Goal: Task Accomplishment & Management: Use online tool/utility

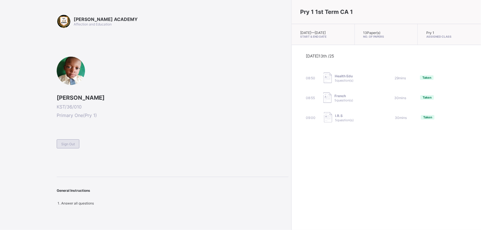
click at [65, 140] on div "Sign Out" at bounding box center [68, 143] width 23 height 9
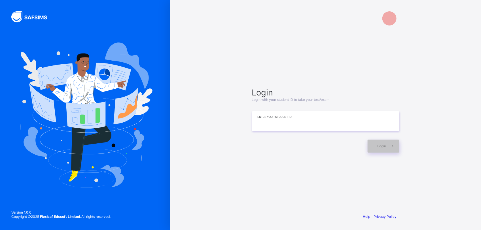
click at [328, 127] on input at bounding box center [325, 121] width 147 height 20
type input "**********"
click at [388, 146] on span at bounding box center [392, 146] width 13 height 13
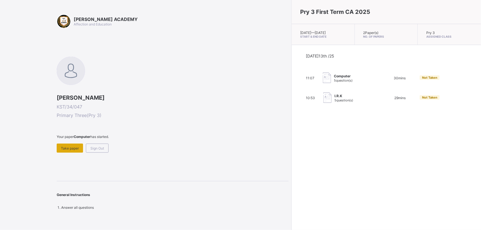
click at [71, 147] on span "Take paper" at bounding box center [70, 148] width 18 height 4
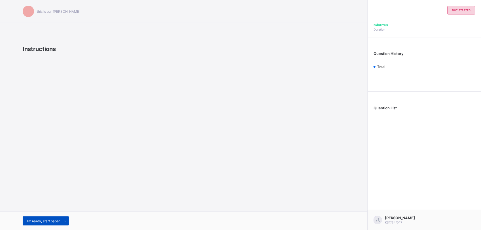
click at [45, 220] on span "I’m ready, start paper" at bounding box center [43, 221] width 33 height 4
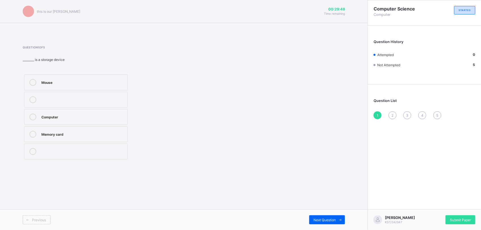
click at [37, 79] on div at bounding box center [32, 82] width 11 height 7
click at [313, 229] on div "Previous Next Question" at bounding box center [184, 219] width 368 height 21
click at [322, 219] on span "Next Question" at bounding box center [324, 220] width 22 height 4
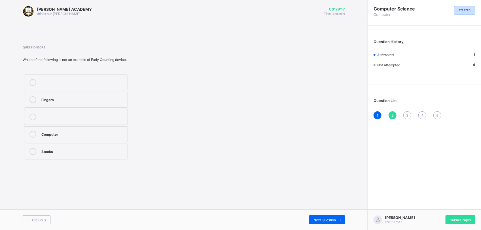
click at [81, 135] on div "Computer" at bounding box center [82, 134] width 83 height 6
click at [323, 219] on span "Next Question" at bounding box center [324, 220] width 22 height 4
click at [93, 80] on div "Keyboard" at bounding box center [82, 82] width 83 height 6
click at [323, 219] on span "Next Question" at bounding box center [324, 220] width 22 height 4
click at [60, 111] on label "Storage device" at bounding box center [76, 117] width 104 height 16
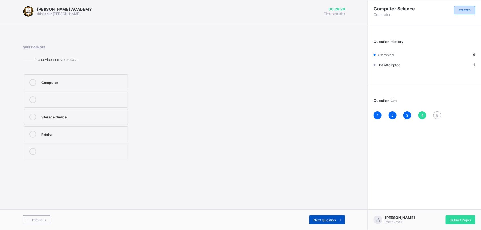
click at [330, 218] on span "Next Question" at bounding box center [324, 220] width 22 height 4
click at [70, 85] on div "TRUE" at bounding box center [82, 82] width 83 height 7
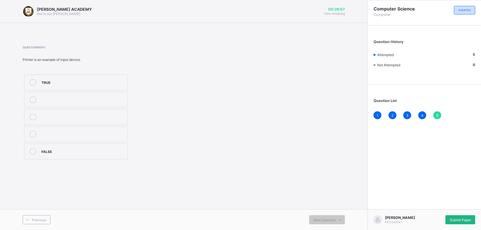
click at [463, 215] on div "Submit Paper" at bounding box center [460, 219] width 30 height 9
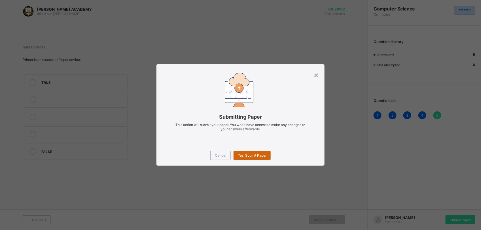
click at [251, 152] on div "Yes, Submit Paper" at bounding box center [252, 155] width 37 height 9
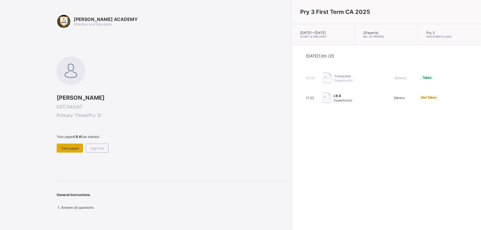
click at [69, 146] on span "Take paper" at bounding box center [70, 148] width 18 height 4
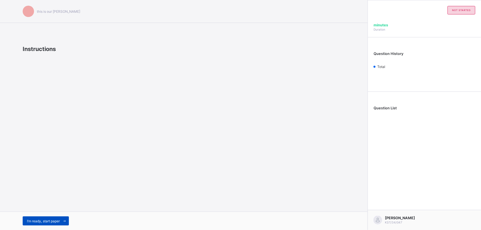
click at [46, 221] on span "I’m ready, start paper" at bounding box center [43, 221] width 33 height 4
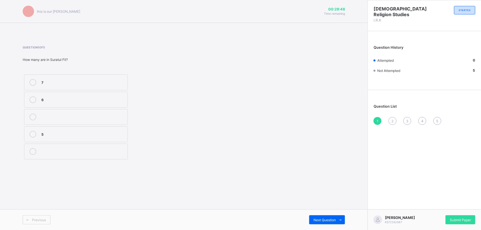
click at [58, 132] on div "5" at bounding box center [82, 134] width 83 height 6
click at [322, 218] on span "Next Question" at bounding box center [324, 220] width 22 height 4
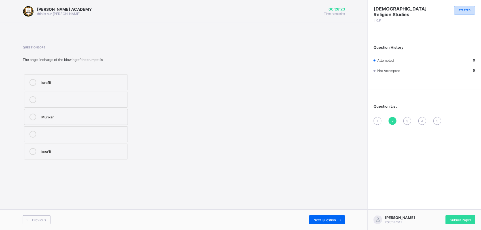
click at [376, 120] on div "1" at bounding box center [377, 121] width 8 height 8
drag, startPoint x: 376, startPoint y: 120, endPoint x: 348, endPoint y: 99, distance: 34.5
click at [348, 99] on div "KAY ACADEMY this is our motton 00:28:21 Time remaining Question 1 of 5 How many…" at bounding box center [184, 115] width 368 height 230
click at [67, 136] on div "5" at bounding box center [82, 134] width 83 height 6
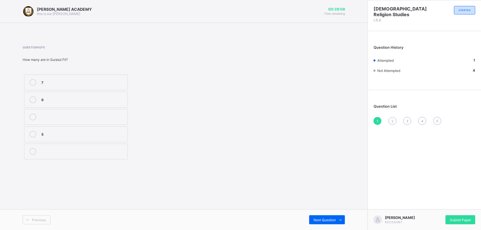
click at [393, 121] on span "2" at bounding box center [392, 121] width 2 height 4
click at [104, 152] on div "Isza'il" at bounding box center [82, 151] width 83 height 6
click at [406, 119] on span "3" at bounding box center [407, 121] width 2 height 4
click at [87, 139] on label "5" at bounding box center [76, 134] width 104 height 16
click at [394, 119] on div "2" at bounding box center [393, 121] width 8 height 8
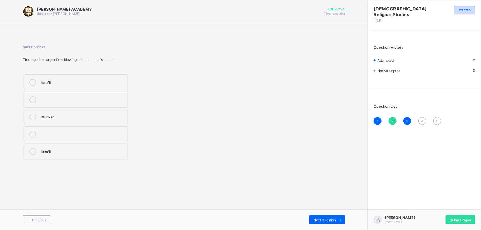
click at [60, 155] on div "Isza'il" at bounding box center [82, 151] width 83 height 7
click at [329, 218] on span "Next Question" at bounding box center [324, 220] width 22 height 4
click at [118, 109] on label "denying them" at bounding box center [76, 117] width 104 height 16
click at [107, 95] on label "worshipping them" at bounding box center [76, 100] width 104 height 16
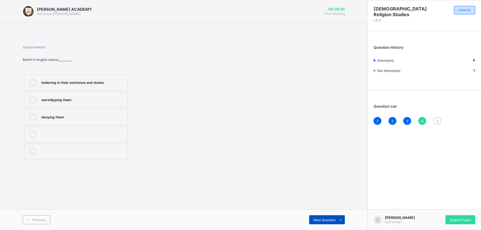
click at [317, 220] on span "Next Question" at bounding box center [324, 220] width 22 height 4
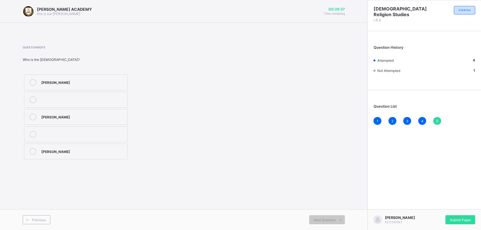
click at [69, 82] on div "Angel Jibril" at bounding box center [82, 82] width 83 height 6
click at [457, 218] on span "Submit Paper" at bounding box center [460, 220] width 21 height 4
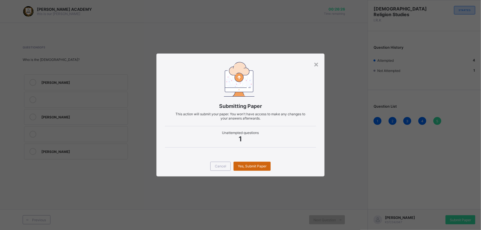
click at [252, 166] on div "Yes, Submit Paper" at bounding box center [252, 166] width 37 height 9
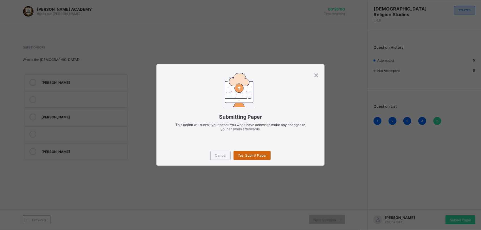
click at [254, 154] on span "Yes, Submit Paper" at bounding box center [252, 155] width 29 height 4
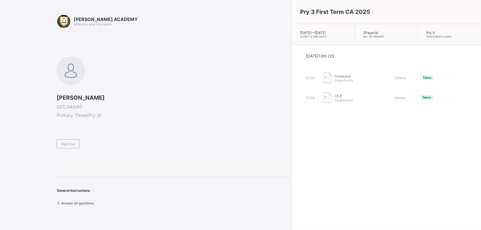
click at [77, 143] on div "Sign Out" at bounding box center [68, 143] width 23 height 9
click at [76, 145] on div "KAY ACADEMY Affection and Education Muhammad Talba Ibrahim KST/34/047 Primary T…" at bounding box center [173, 109] width 232 height 191
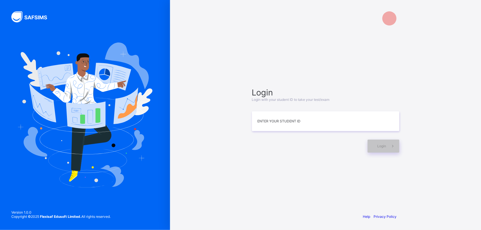
click at [76, 145] on img at bounding box center [85, 115] width 135 height 145
click at [313, 123] on input at bounding box center [325, 121] width 147 height 20
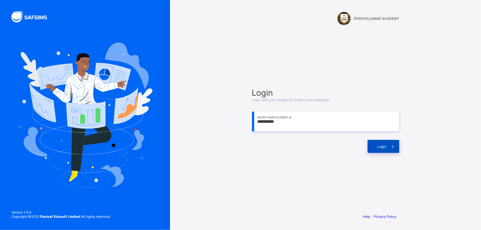
type input "**********"
click at [395, 151] on span at bounding box center [392, 146] width 13 height 13
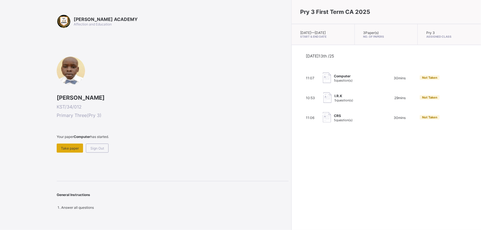
click at [70, 146] on span "Take paper" at bounding box center [70, 148] width 18 height 4
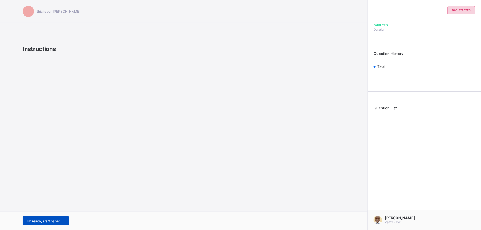
click at [56, 219] on span "I’m ready, start paper" at bounding box center [43, 221] width 33 height 4
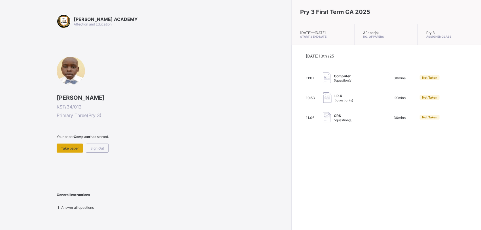
click at [75, 151] on div "Take paper" at bounding box center [70, 148] width 26 height 9
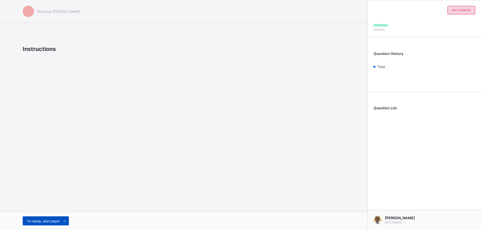
click at [41, 221] on span "I’m ready, start paper" at bounding box center [43, 221] width 33 height 4
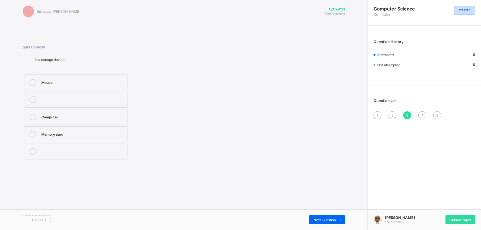
click at [113, 133] on div "Memory card" at bounding box center [82, 134] width 83 height 6
click at [333, 217] on div "Next Question" at bounding box center [327, 219] width 36 height 9
click at [75, 82] on div "Keyboard" at bounding box center [82, 82] width 83 height 6
click at [186, 165] on div "Question 2 of 5 ________ is an input device. Keyboard Monitor Printer" at bounding box center [184, 103] width 322 height 132
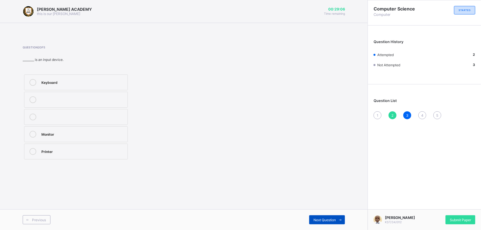
click at [330, 218] on span "Next Question" at bounding box center [324, 220] width 22 height 4
click at [330, 217] on div "Next Question" at bounding box center [327, 219] width 36 height 9
click at [77, 152] on div "Stocks" at bounding box center [82, 151] width 83 height 6
click at [336, 217] on span at bounding box center [340, 219] width 9 height 9
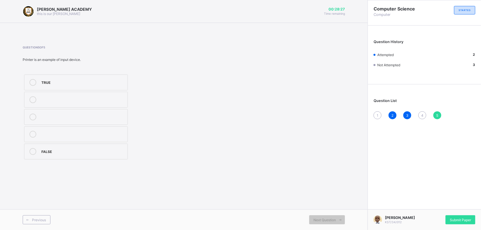
click at [66, 155] on div "FALSE" at bounding box center [82, 151] width 83 height 7
click at [390, 113] on div "2" at bounding box center [393, 115] width 8 height 8
click at [406, 111] on div "3" at bounding box center [407, 115] width 8 height 8
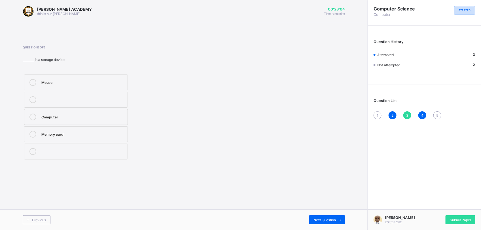
click at [421, 111] on div "4" at bounding box center [422, 115] width 8 height 8
click at [436, 111] on div "1 2 3 4 5" at bounding box center [424, 115] width 102 height 8
click at [438, 112] on div "5" at bounding box center [437, 115] width 8 height 8
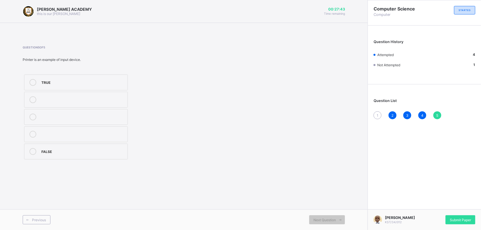
click at [35, 148] on div at bounding box center [32, 151] width 11 height 7
click at [464, 216] on div "Submit Paper" at bounding box center [460, 219] width 30 height 9
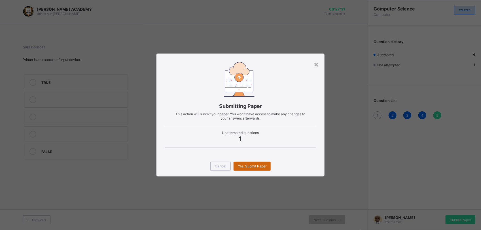
click at [257, 167] on span "Yes, Submit Paper" at bounding box center [252, 166] width 29 height 4
click at [257, 167] on div "Yes, Submit Paper" at bounding box center [252, 166] width 37 height 9
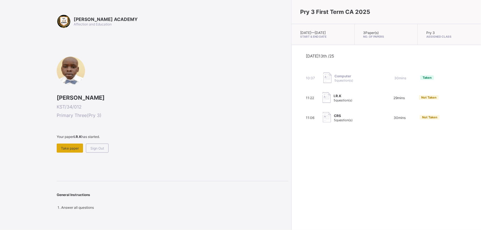
click at [60, 145] on div "Take paper" at bounding box center [70, 148] width 26 height 9
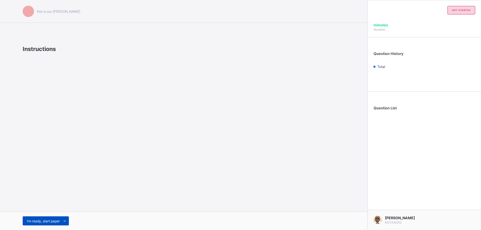
click at [49, 221] on span "I’m ready, start paper" at bounding box center [43, 221] width 33 height 4
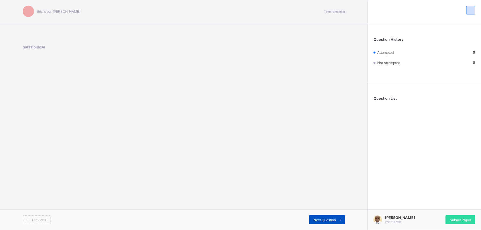
click at [322, 217] on div "Next Question" at bounding box center [327, 219] width 36 height 9
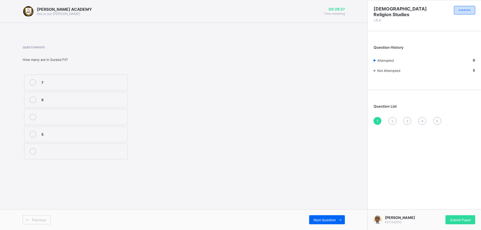
click at [121, 133] on div "5" at bounding box center [82, 134] width 83 height 6
click at [329, 216] on div "Next Question" at bounding box center [327, 219] width 36 height 9
click at [101, 149] on div "Isza'il" at bounding box center [82, 151] width 83 height 6
click at [101, 129] on label at bounding box center [76, 134] width 104 height 16
click at [105, 150] on div "Isza'il" at bounding box center [82, 151] width 83 height 6
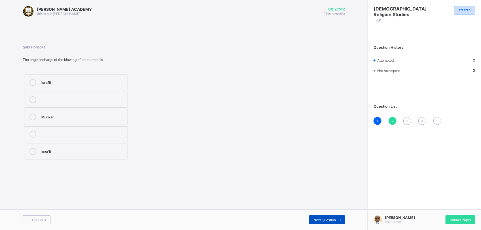
click at [330, 216] on div "Next Question" at bounding box center [327, 219] width 36 height 9
click at [334, 216] on div "Next Question" at bounding box center [327, 219] width 36 height 9
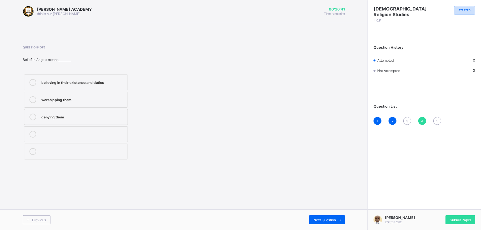
click at [101, 78] on label "believing in their existence and duties" at bounding box center [76, 83] width 104 height 16
click at [329, 216] on div "Next Question" at bounding box center [327, 219] width 36 height 9
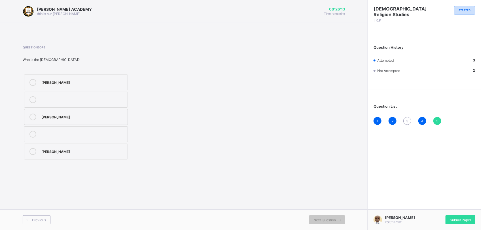
click at [406, 117] on div "3" at bounding box center [407, 121] width 8 height 8
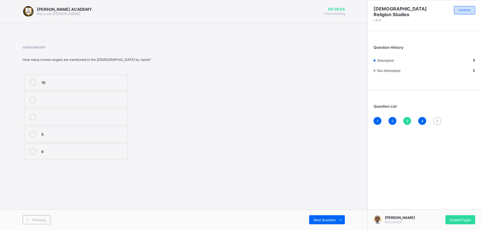
click at [113, 80] on div "10" at bounding box center [82, 82] width 83 height 6
click at [319, 216] on div "Next Question" at bounding box center [327, 219] width 36 height 9
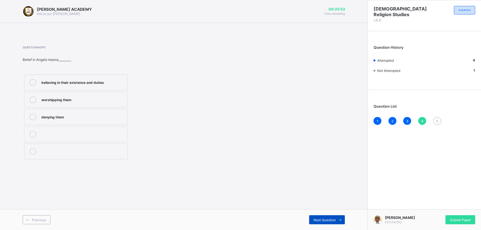
click at [319, 216] on div "Next Question" at bounding box center [327, 219] width 36 height 9
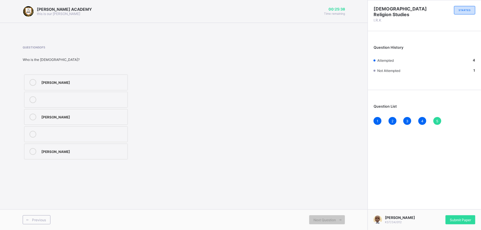
click at [114, 152] on div "Angel Mika'il" at bounding box center [82, 151] width 83 height 6
click at [465, 216] on div "Submit Paper" at bounding box center [460, 219] width 30 height 9
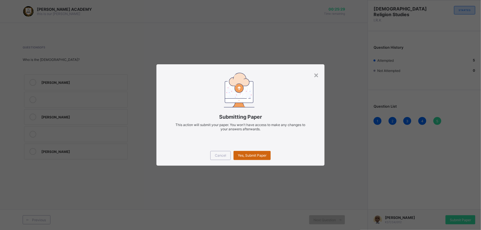
click at [255, 151] on div "Yes, Submit Paper" at bounding box center [252, 155] width 37 height 9
click at [255, 152] on div "Yes, Submit Paper" at bounding box center [252, 155] width 37 height 9
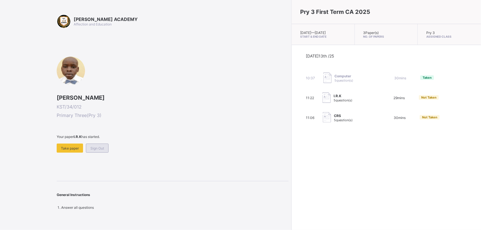
click at [94, 145] on div "Sign Out" at bounding box center [97, 148] width 23 height 9
click at [101, 144] on div "Sign Out" at bounding box center [97, 148] width 23 height 9
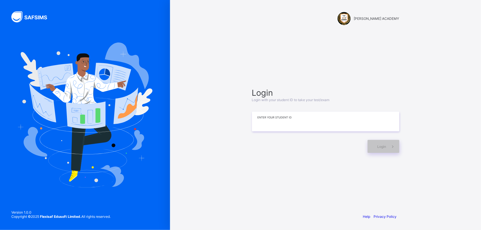
click at [305, 122] on input at bounding box center [325, 122] width 147 height 20
type input "**********"
click at [379, 144] on div "Login" at bounding box center [384, 146] width 32 height 13
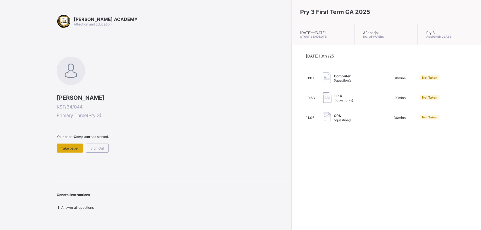
click at [68, 151] on div "Take paper" at bounding box center [70, 148] width 26 height 9
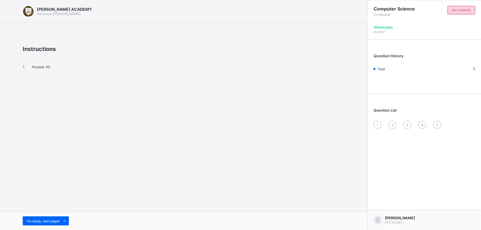
click at [34, 226] on div "I’m ready, start paper" at bounding box center [184, 221] width 368 height 18
click at [33, 227] on div "I’m ready, start paper" at bounding box center [184, 221] width 368 height 18
click at [34, 220] on span "I’m ready, start paper" at bounding box center [43, 221] width 33 height 4
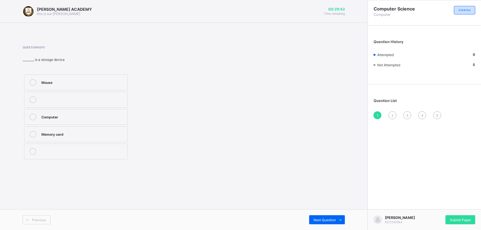
click at [74, 79] on div "Mouse" at bounding box center [82, 82] width 83 height 6
click at [44, 79] on div "Mouse" at bounding box center [82, 82] width 83 height 6
click at [318, 218] on span "Next Question" at bounding box center [324, 220] width 22 height 4
click at [33, 99] on icon at bounding box center [32, 99] width 7 height 7
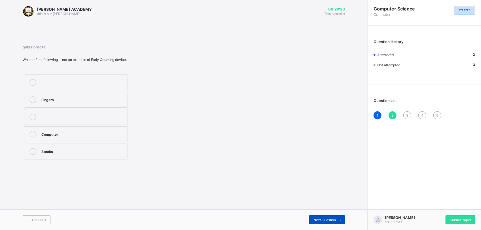
click at [312, 216] on div "Next Question" at bounding box center [327, 219] width 36 height 9
click at [51, 149] on div "Printer" at bounding box center [82, 151] width 83 height 6
click at [47, 127] on label "Monitor" at bounding box center [76, 134] width 104 height 16
click at [326, 218] on span "Next Question" at bounding box center [324, 220] width 22 height 4
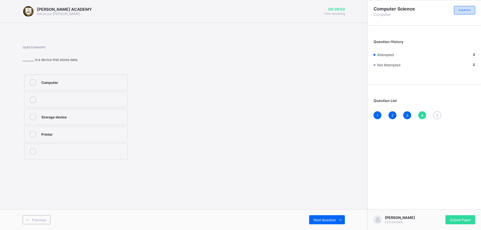
click at [47, 117] on div "Storage device" at bounding box center [82, 117] width 83 height 6
click at [322, 224] on div "Next Question" at bounding box center [327, 219] width 36 height 9
click at [103, 84] on div "TRUE" at bounding box center [82, 82] width 83 height 7
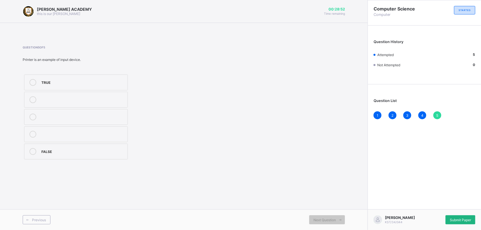
click at [454, 223] on div "Submit Paper" at bounding box center [460, 219] width 30 height 9
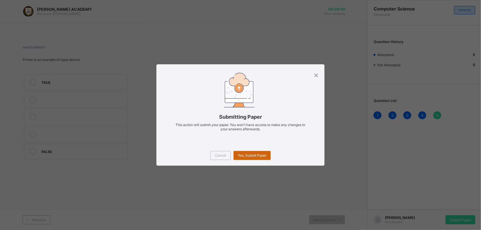
click at [251, 152] on div "Yes, Submit Paper" at bounding box center [252, 155] width 37 height 9
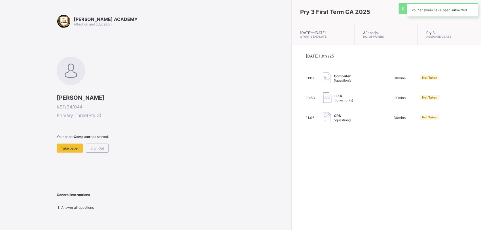
click at [291, 152] on div "Pry 3 First Term CA 2025 Mon, Oct 13th 2025 — Tue, Oct 14th 2025 Start & End Da…" at bounding box center [386, 115] width 190 height 230
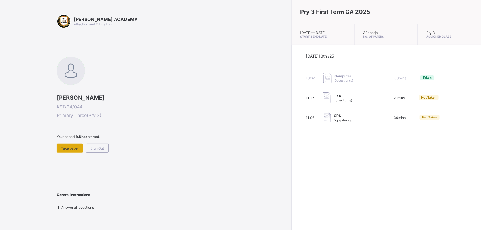
click at [71, 151] on div "Take paper" at bounding box center [70, 148] width 26 height 9
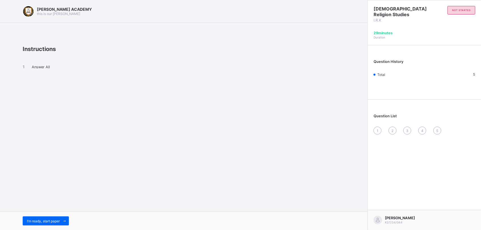
click at [29, 216] on div "I’m ready, start paper" at bounding box center [184, 221] width 368 height 18
drag, startPoint x: 29, startPoint y: 216, endPoint x: 30, endPoint y: 222, distance: 6.5
click at [30, 222] on span "I’m ready, start paper" at bounding box center [43, 221] width 33 height 4
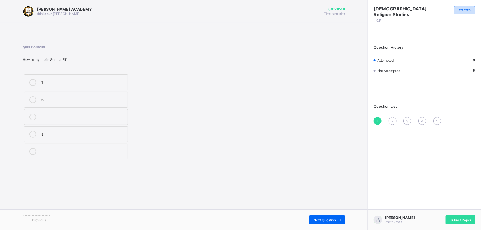
click at [66, 141] on label "5" at bounding box center [76, 134] width 104 height 16
click at [320, 218] on span "Next Question" at bounding box center [324, 220] width 22 height 4
click at [46, 122] on label "Munkar" at bounding box center [76, 117] width 104 height 16
click at [308, 218] on div "Next Question" at bounding box center [264, 219] width 161 height 9
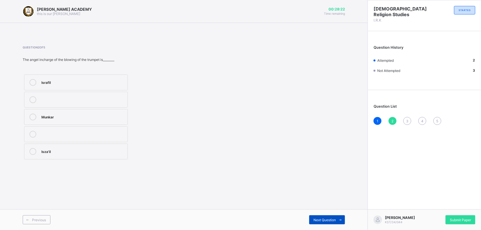
click at [332, 218] on span "Next Question" at bounding box center [324, 220] width 22 height 4
click at [91, 89] on label "10" at bounding box center [76, 83] width 104 height 16
click at [323, 221] on span "Next Question" at bounding box center [324, 220] width 22 height 4
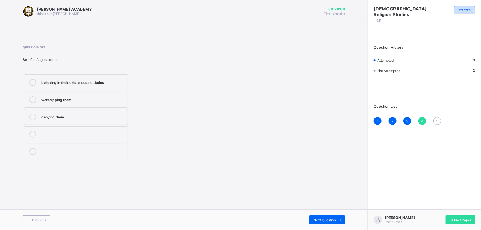
click at [67, 122] on label "denying them" at bounding box center [76, 117] width 104 height 16
click at [314, 218] on span "Next Question" at bounding box center [324, 220] width 22 height 4
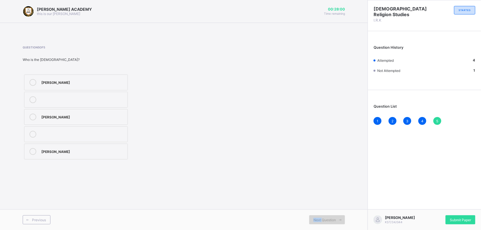
click at [314, 218] on span "Next Question" at bounding box center [324, 220] width 22 height 4
click at [84, 118] on div "Angel Israfil" at bounding box center [82, 117] width 83 height 6
click at [456, 222] on div "Submit Paper" at bounding box center [460, 219] width 30 height 9
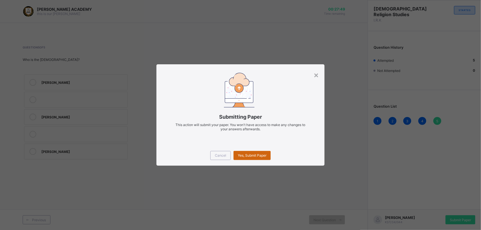
click at [254, 151] on div "Yes, Submit Paper" at bounding box center [252, 155] width 37 height 9
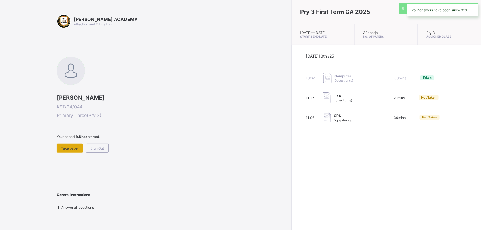
click at [71, 146] on span "Take paper" at bounding box center [70, 148] width 18 height 4
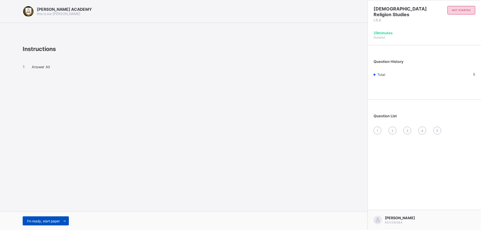
click at [51, 221] on span "I’m ready, start paper" at bounding box center [43, 221] width 33 height 4
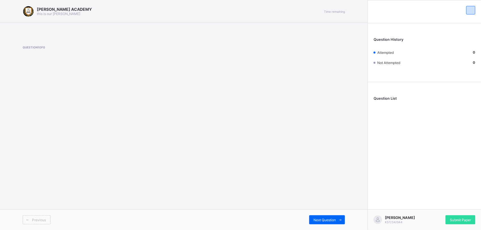
click at [322, 214] on div "Previous Next Question" at bounding box center [184, 219] width 368 height 21
click at [322, 222] on span "Next Question" at bounding box center [324, 220] width 22 height 4
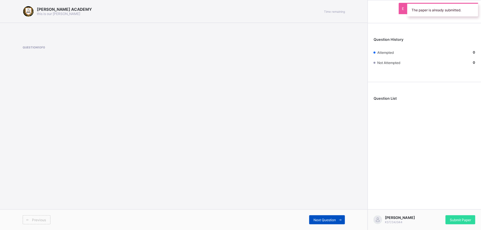
click at [310, 223] on div "Next Question" at bounding box center [327, 219] width 36 height 9
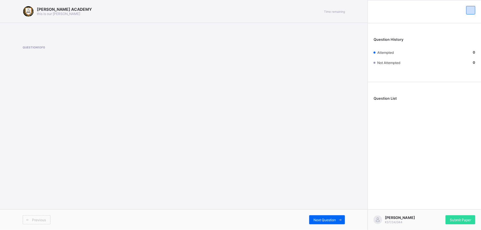
click at [28, 222] on icon at bounding box center [28, 220] width 4 height 4
click at [339, 220] on icon at bounding box center [340, 220] width 4 height 4
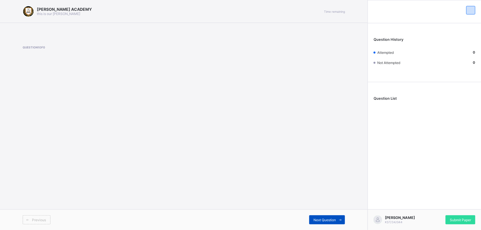
click at [339, 220] on icon at bounding box center [340, 220] width 4 height 4
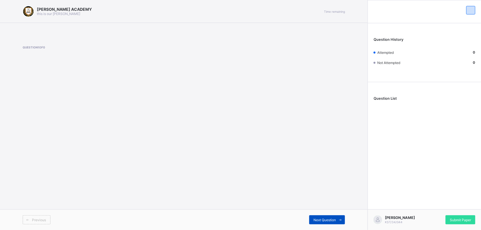
click at [339, 220] on icon at bounding box center [340, 220] width 4 height 4
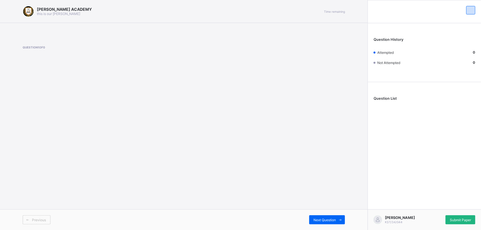
click at [472, 224] on div "Submit Paper" at bounding box center [460, 219] width 30 height 9
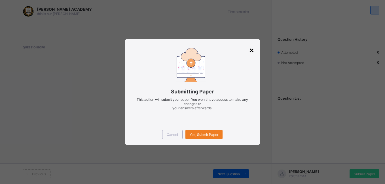
click at [253, 63] on div "Submitting Paper This action will submit your paper. You won't have access to m…" at bounding box center [192, 81] width 135 height 85
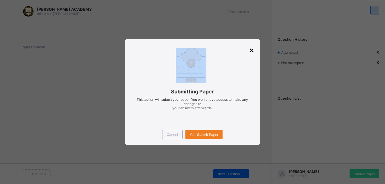
click at [253, 63] on div "Submitting Paper This action will submit your paper. You won't have access to m…" at bounding box center [192, 81] width 135 height 85
click at [252, 63] on div "Submitting Paper This action will submit your paper. You won't have access to m…" at bounding box center [192, 81] width 135 height 85
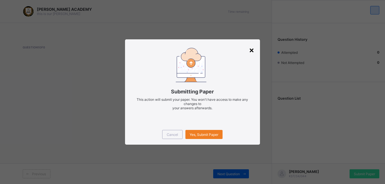
drag, startPoint x: 252, startPoint y: 63, endPoint x: 249, endPoint y: 46, distance: 17.1
click at [249, 46] on div "×" at bounding box center [251, 50] width 5 height 10
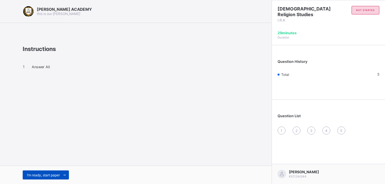
click at [37, 178] on div "I’m ready, start paper" at bounding box center [46, 175] width 46 height 9
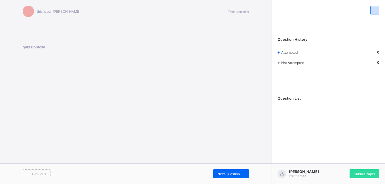
click at [37, 178] on div "Previous" at bounding box center [37, 173] width 28 height 9
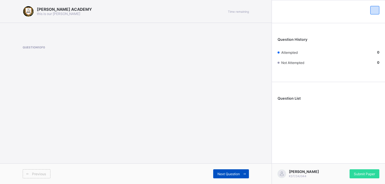
click at [246, 177] on span at bounding box center [244, 173] width 9 height 9
drag, startPoint x: 246, startPoint y: 177, endPoint x: 230, endPoint y: 172, distance: 16.5
click at [230, 172] on span "Next Question" at bounding box center [228, 174] width 22 height 4
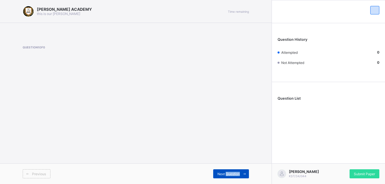
click at [230, 172] on span "Next Question" at bounding box center [228, 174] width 22 height 4
click at [230, 171] on div "Next Question" at bounding box center [231, 173] width 36 height 9
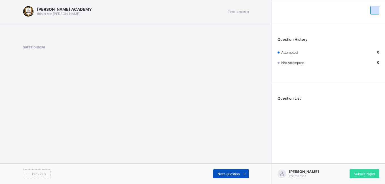
click at [230, 171] on div "Next Question" at bounding box center [231, 173] width 36 height 9
click at [211, 174] on div "Next Question" at bounding box center [192, 173] width 113 height 9
click at [41, 172] on span "Previous" at bounding box center [39, 174] width 14 height 4
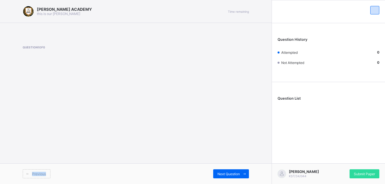
click at [41, 172] on span "Previous" at bounding box center [39, 174] width 14 height 4
drag, startPoint x: 41, startPoint y: 172, endPoint x: 36, endPoint y: 175, distance: 5.8
click at [36, 175] on span "Previous" at bounding box center [39, 174] width 14 height 4
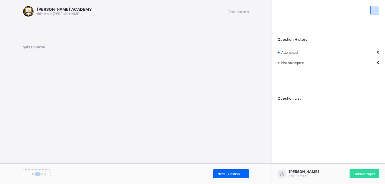
click at [36, 175] on span "Previous" at bounding box center [39, 174] width 14 height 4
click at [237, 173] on span "Next Question" at bounding box center [228, 174] width 22 height 4
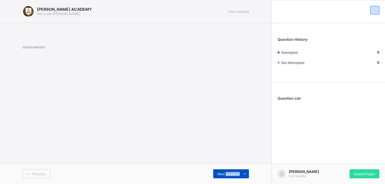
click at [237, 173] on span "Next Question" at bounding box center [228, 174] width 22 height 4
click at [229, 173] on span "Next Question" at bounding box center [228, 174] width 22 height 4
click at [67, 88] on div "KAY ACADEMY this is our motton Time remaining Question 1 of 0 Previous Next Que…" at bounding box center [135, 92] width 271 height 184
click at [217, 174] on span "Next Question" at bounding box center [228, 174] width 22 height 4
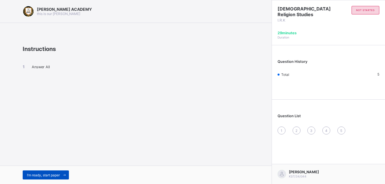
click at [51, 177] on span "I’m ready, start paper" at bounding box center [43, 175] width 33 height 4
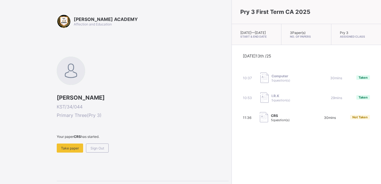
click at [260, 103] on img at bounding box center [264, 97] width 8 height 10
click at [72, 146] on span "Take paper" at bounding box center [70, 148] width 18 height 4
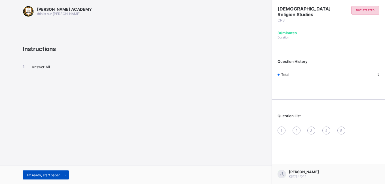
click at [43, 176] on span "I’m ready, start paper" at bounding box center [43, 175] width 33 height 4
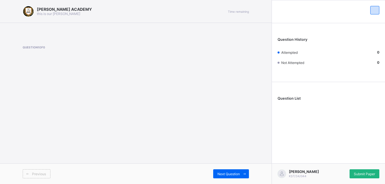
drag, startPoint x: 359, startPoint y: 172, endPoint x: 360, endPoint y: 175, distance: 3.0
click at [360, 175] on span "Submit Paper" at bounding box center [364, 174] width 21 height 4
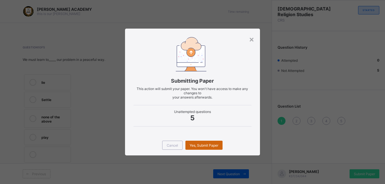
click at [217, 146] on span "Yes, Submit Paper" at bounding box center [204, 145] width 29 height 4
